Goal: Information Seeking & Learning: Learn about a topic

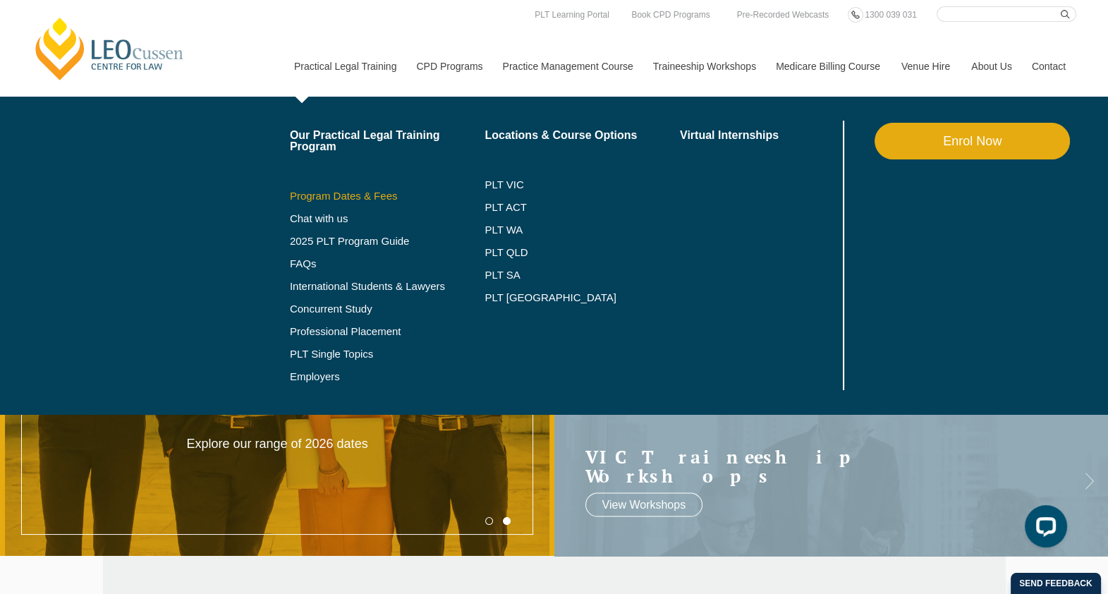
click at [355, 193] on link "Program Dates & Fees" at bounding box center [387, 195] width 195 height 11
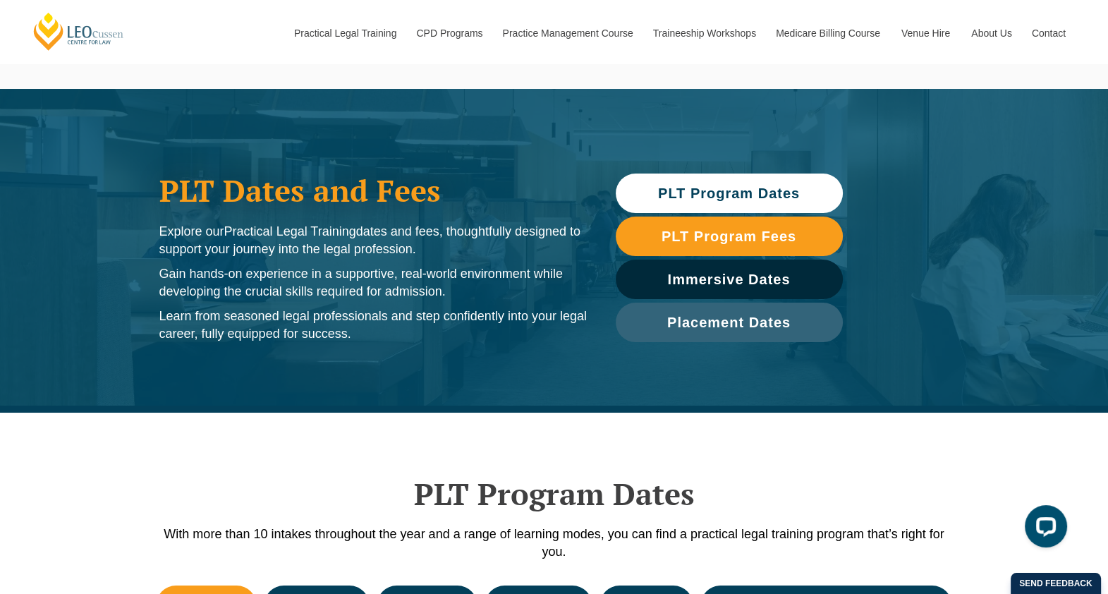
scroll to position [7, 0]
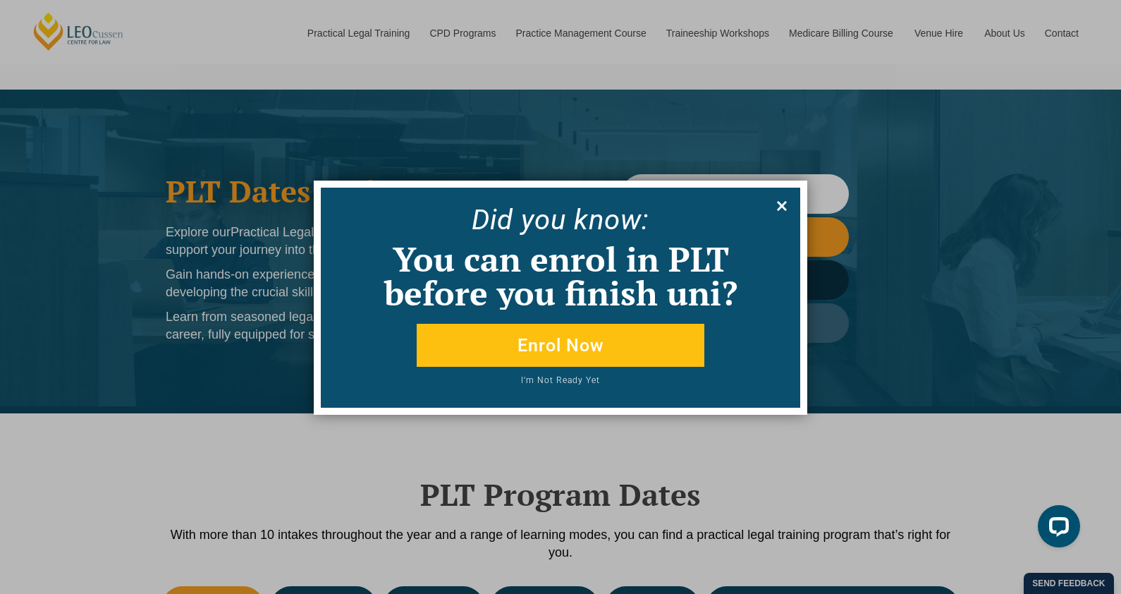
click at [783, 204] on icon at bounding box center [782, 206] width 10 height 10
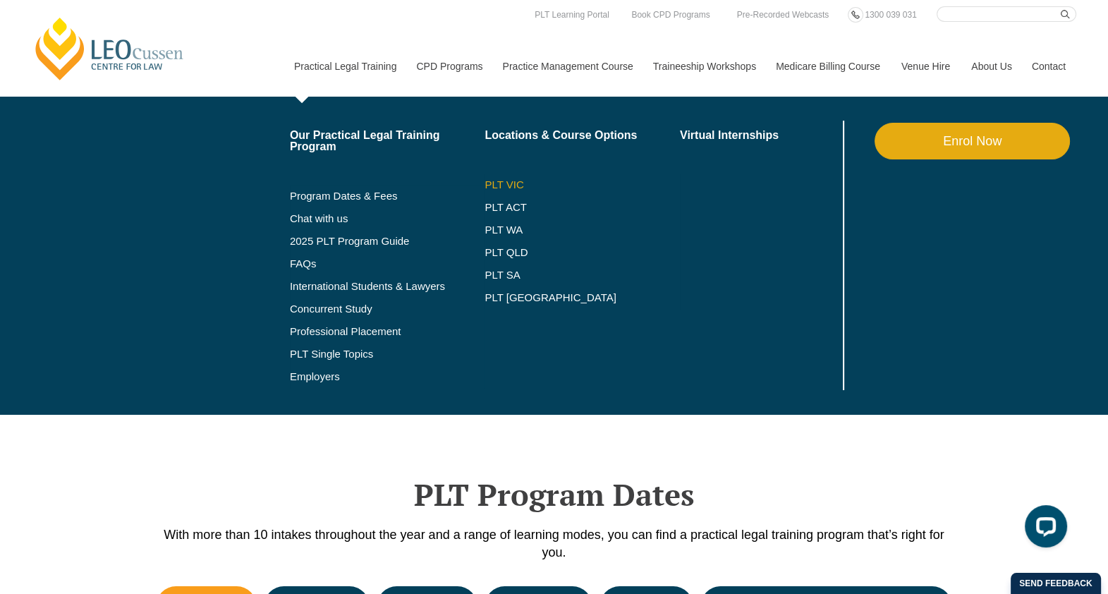
click at [501, 183] on link "PLT VIC" at bounding box center [581, 184] width 195 height 11
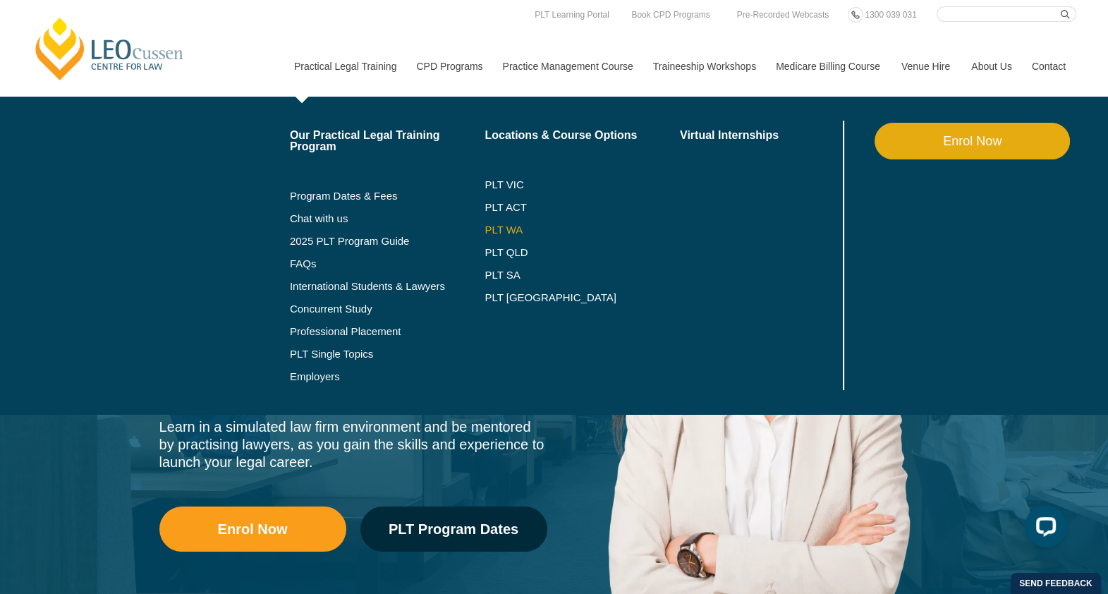
click at [506, 231] on link "PLT WA" at bounding box center [564, 229] width 160 height 11
click at [498, 276] on link "PLT SA" at bounding box center [581, 274] width 195 height 11
